Goal: Task Accomplishment & Management: Complete application form

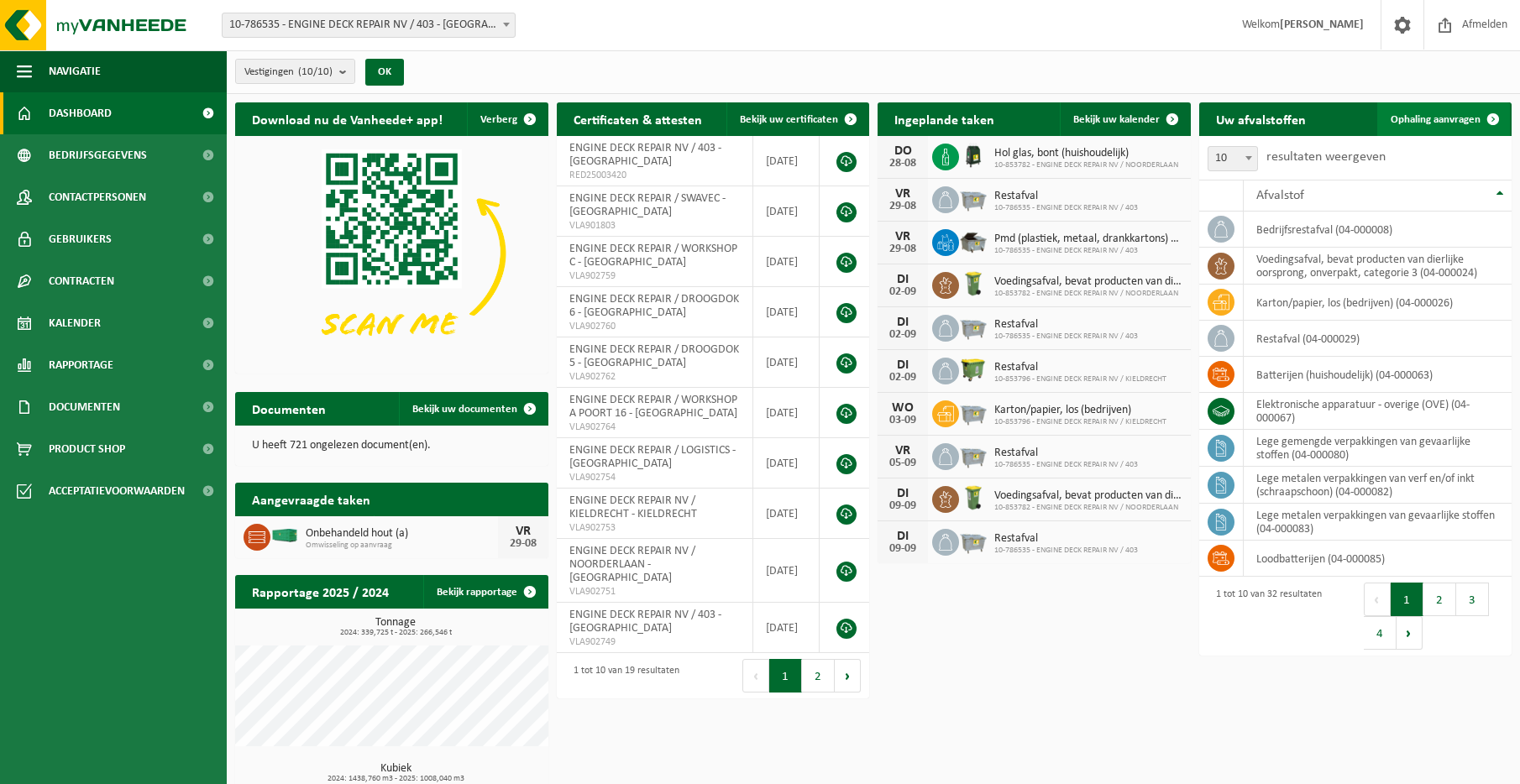
click at [1463, 121] on span "Ophaling aanvragen" at bounding box center [1436, 119] width 90 height 11
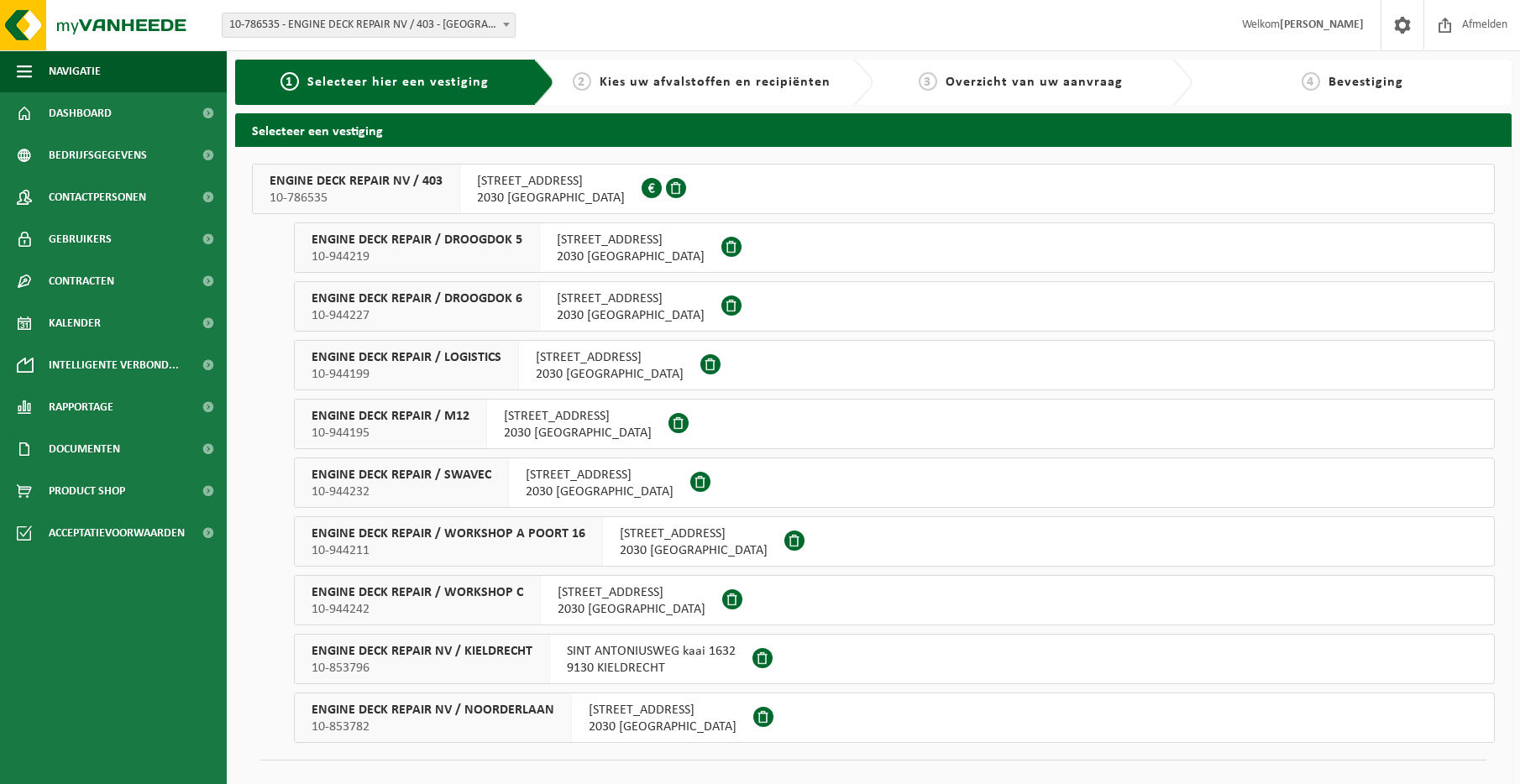
click at [473, 306] on span "ENGINE DECK REPAIR / DROOGDOK 6" at bounding box center [417, 299] width 210 height 17
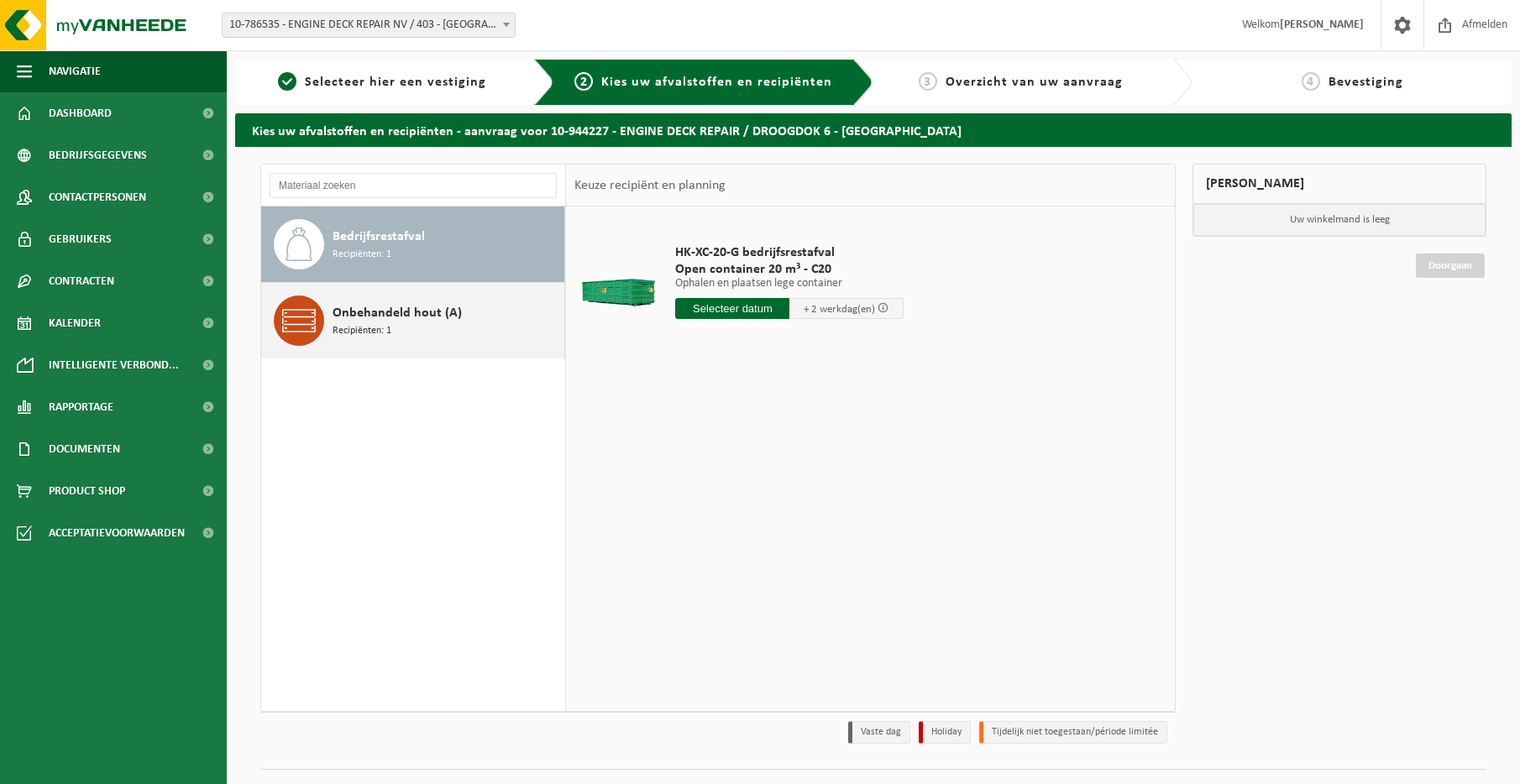
click at [479, 323] on div "Onbehandeld hout (A) Recipiënten: 1" at bounding box center [447, 320] width 228 height 51
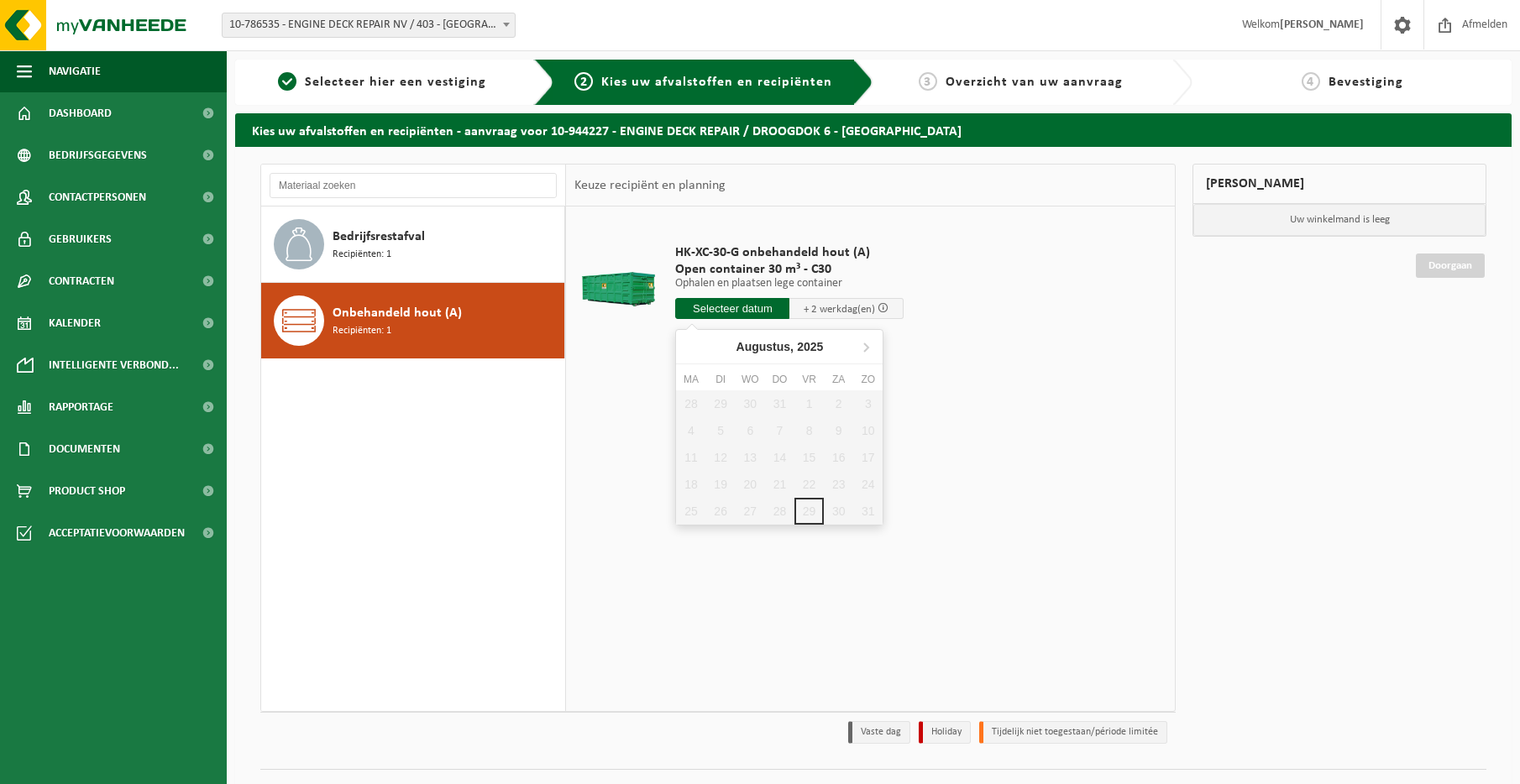
click at [692, 306] on input "text" at bounding box center [732, 309] width 114 height 21
click at [866, 348] on icon at bounding box center [866, 347] width 27 height 27
click at [694, 400] on div "1" at bounding box center [691, 403] width 30 height 27
type input "Van 2025-09-01"
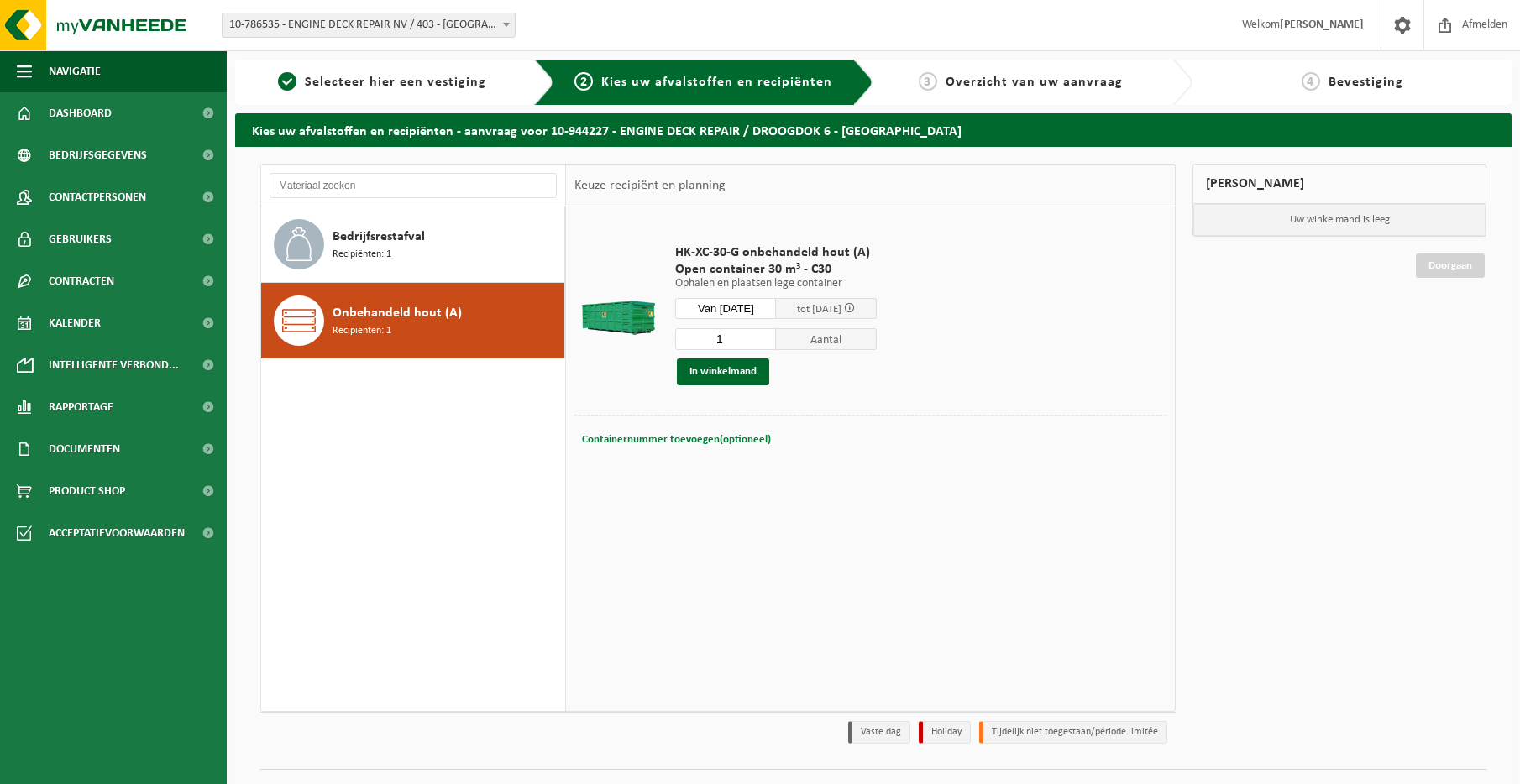
click at [697, 434] on span "Containernummer toevoegen(optioneel)" at bounding box center [676, 439] width 189 height 11
click at [671, 450] on div "Containernummer toevoegen(optioneel) Annuleren" at bounding box center [870, 440] width 584 height 24
click at [671, 443] on input "text" at bounding box center [784, 440] width 288 height 23
type input "C30-1009"
click at [704, 379] on button "In winkelmand" at bounding box center [723, 372] width 93 height 27
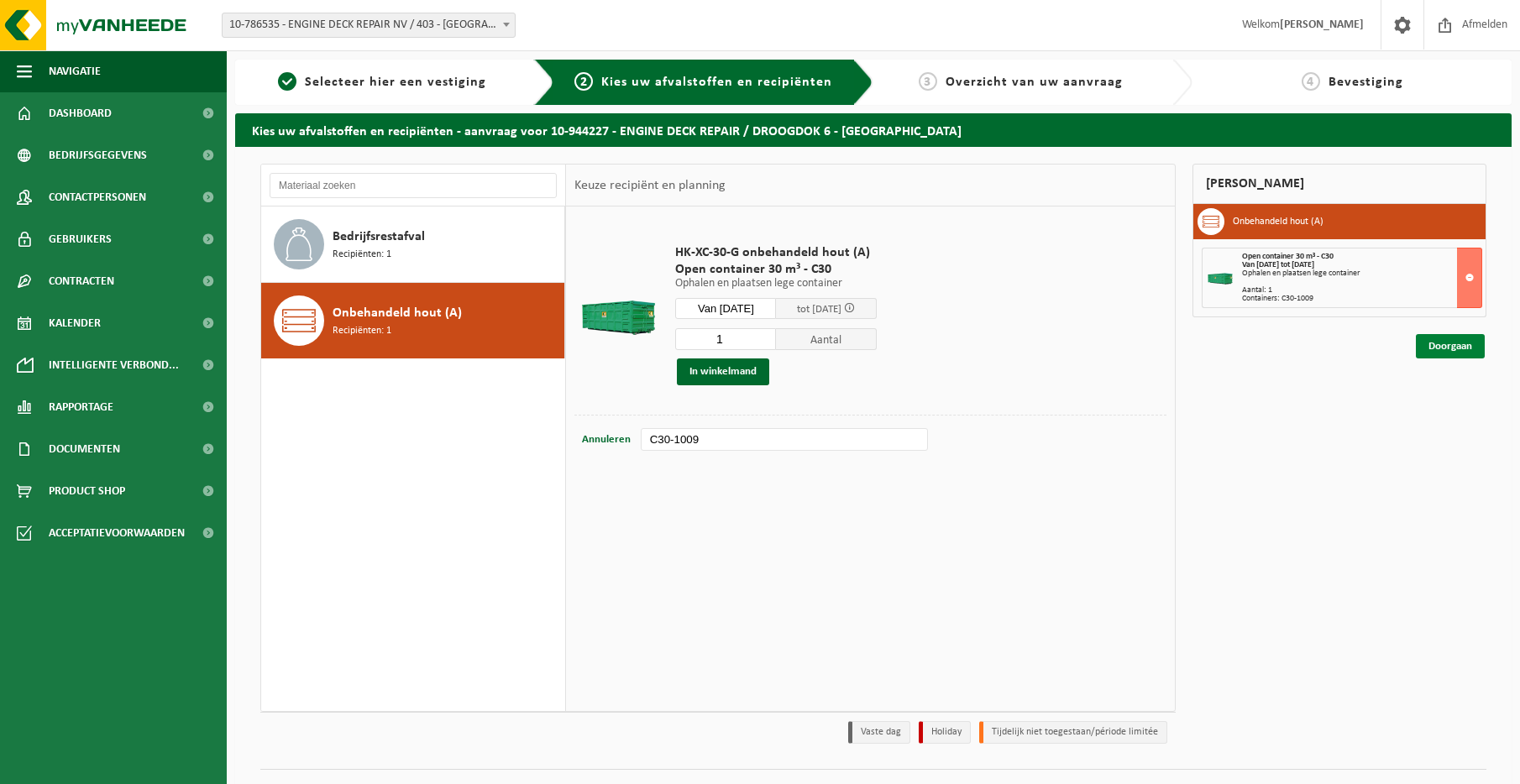
click at [1428, 349] on link "Doorgaan" at bounding box center [1450, 345] width 69 height 24
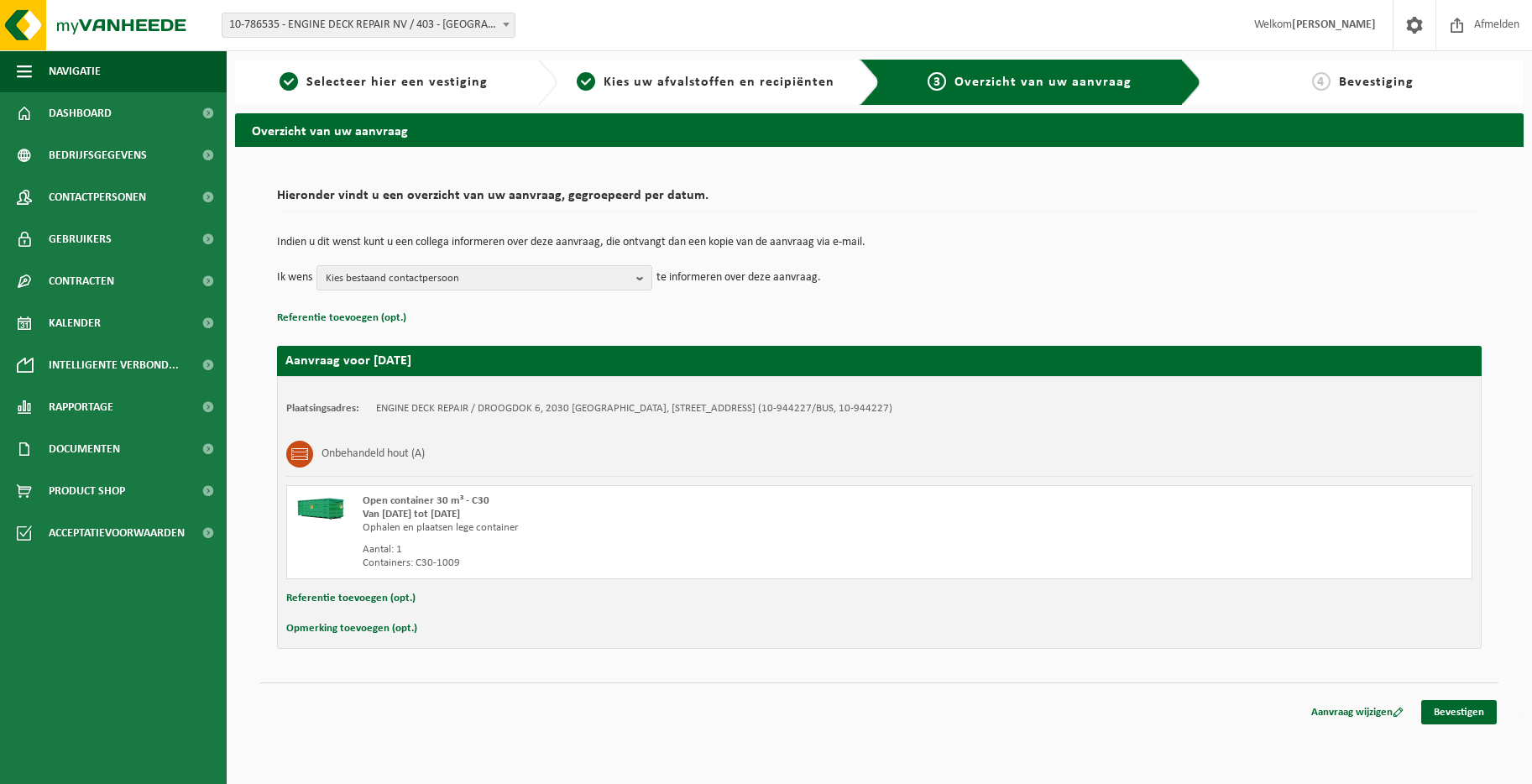
click at [366, 630] on button "Opmerking toevoegen (opt.)" at bounding box center [351, 628] width 131 height 22
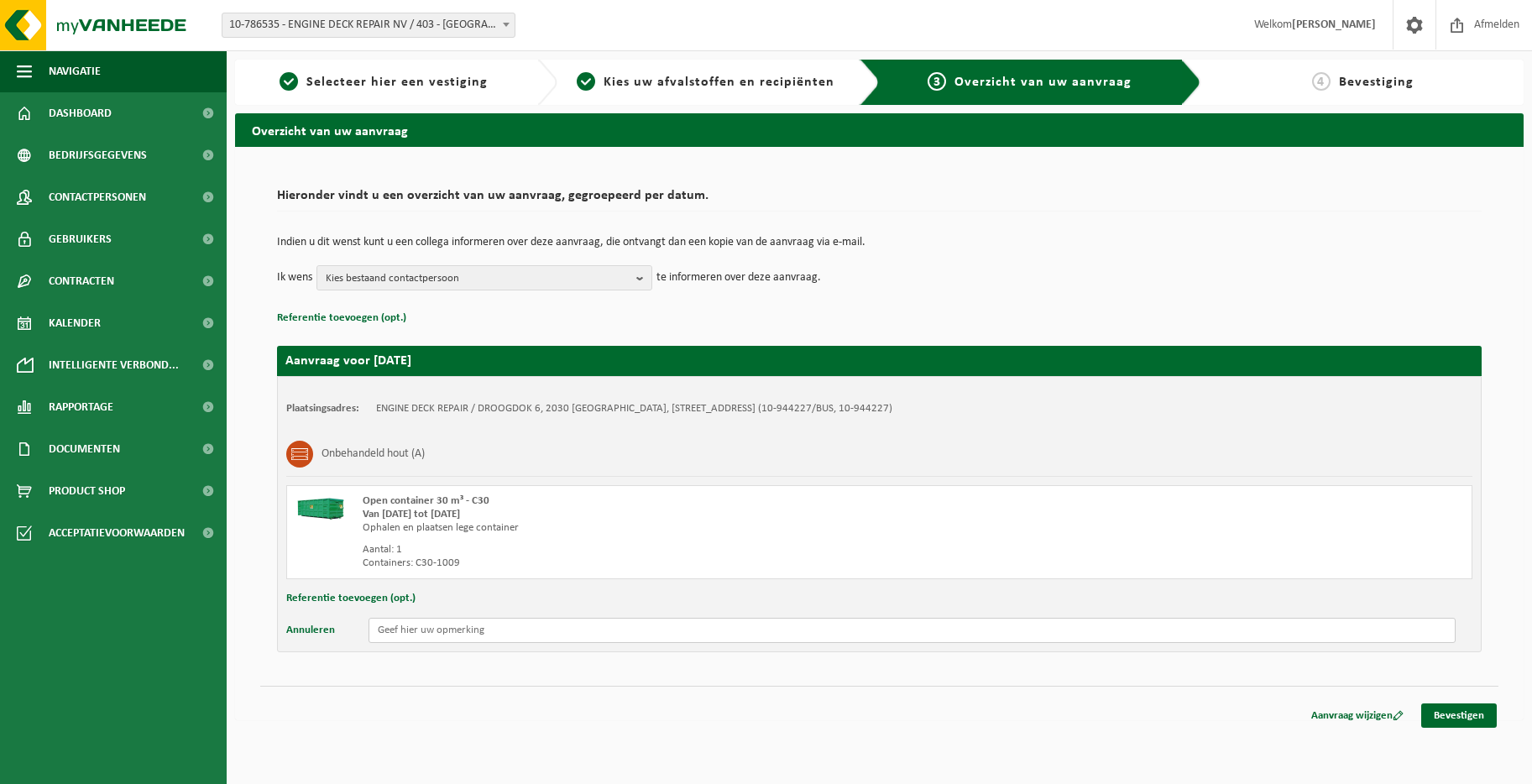
click at [392, 628] on input "text" at bounding box center [911, 630] width 1087 height 25
type input "C"
type input "ONLY COLLECT"
click at [528, 272] on span "Kies bestaand contactpersoon" at bounding box center [478, 278] width 304 height 25
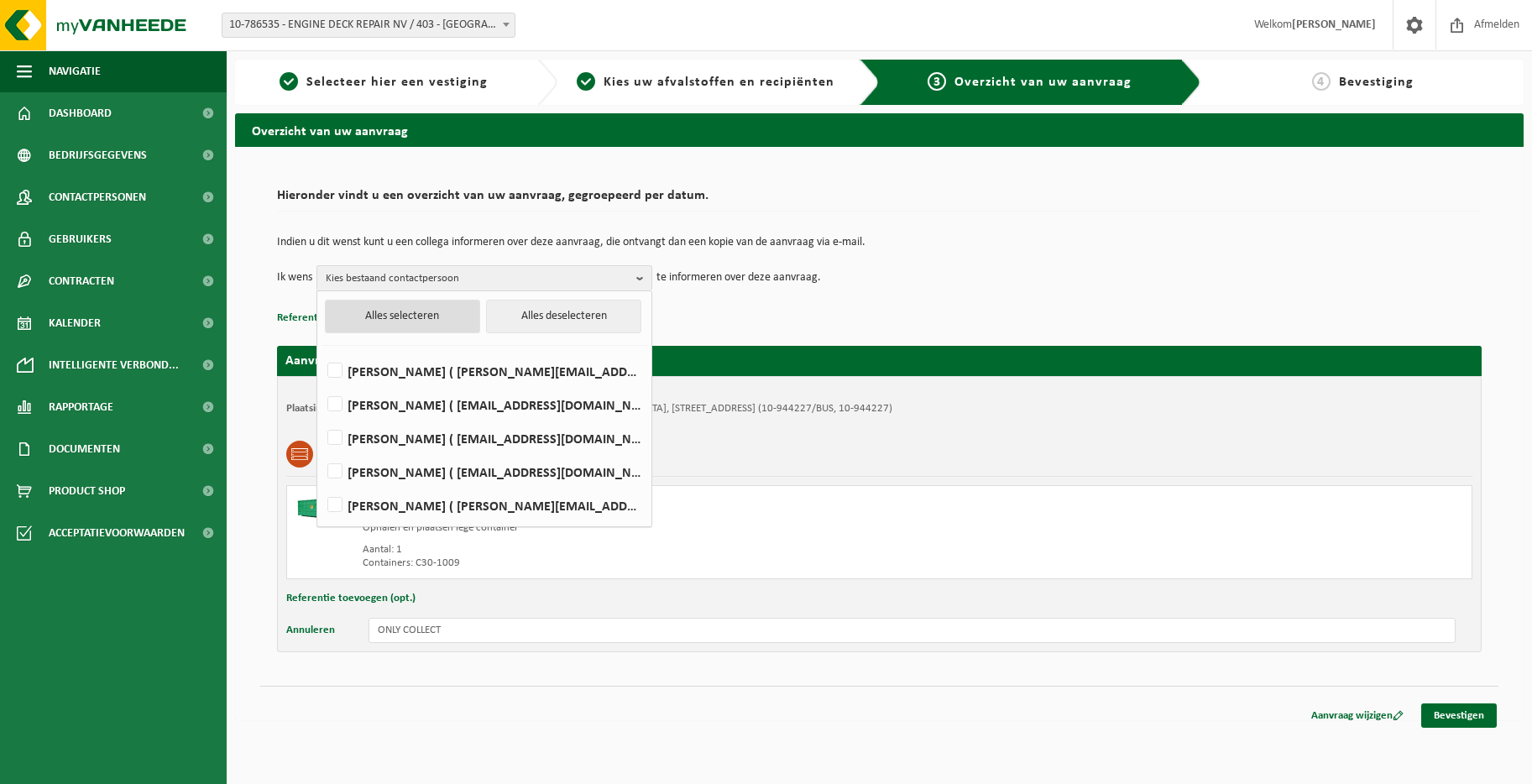
click at [369, 330] on button "Alles selecteren" at bounding box center [403, 316] width 155 height 33
checkbox input "true"
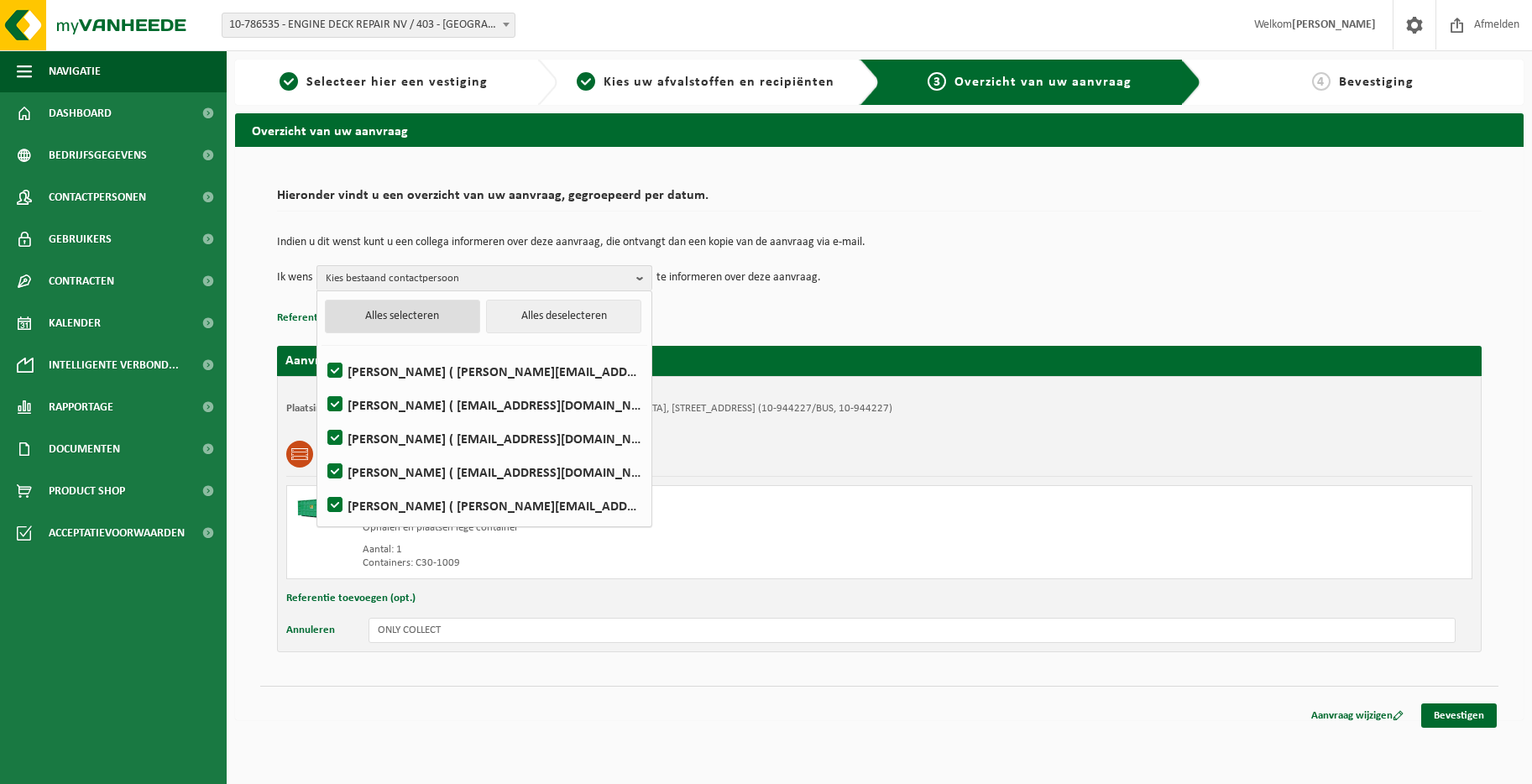
checkbox input "true"
click at [1445, 712] on link "Bevestigen" at bounding box center [1458, 715] width 76 height 24
